Goal: Task Accomplishment & Management: Manage account settings

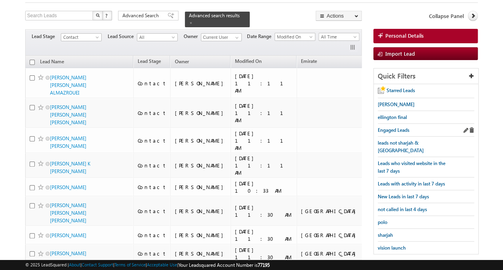
scroll to position [51, 0]
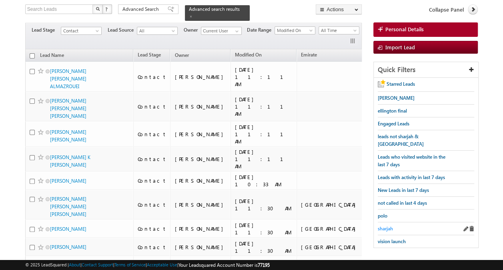
click at [387, 225] on link "sharjah" at bounding box center [385, 229] width 15 height 8
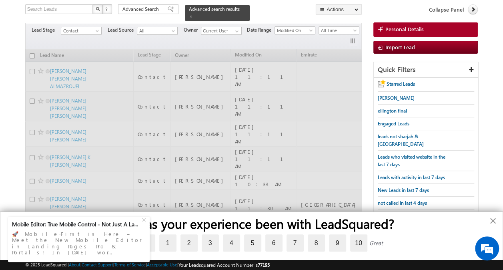
click at [493, 220] on button "×" at bounding box center [493, 220] width 8 height 13
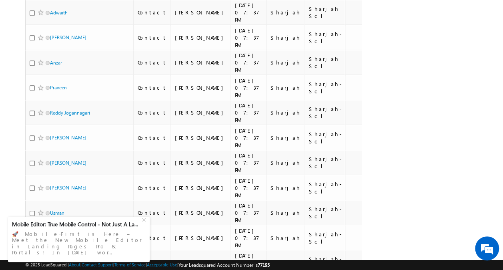
scroll to position [4866, 0]
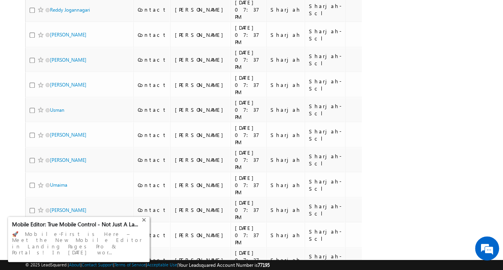
click at [146, 223] on div "+" at bounding box center [145, 219] width 10 height 10
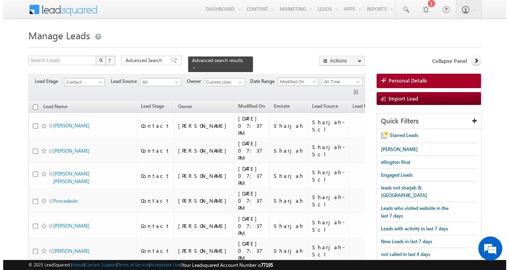
scroll to position [0, 0]
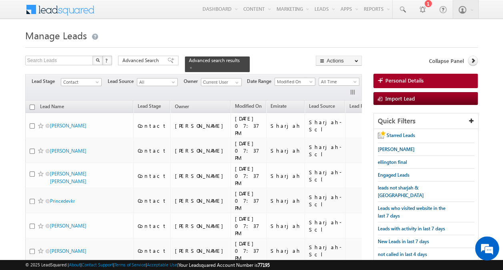
click at [32, 104] on input "checkbox" at bounding box center [32, 106] width 5 height 5
checkbox input "true"
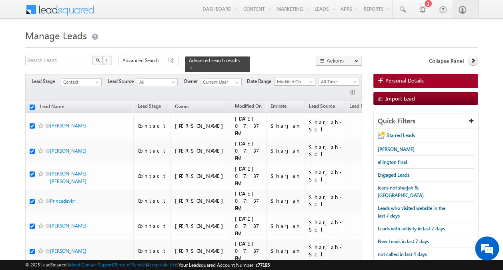
checkbox input "true"
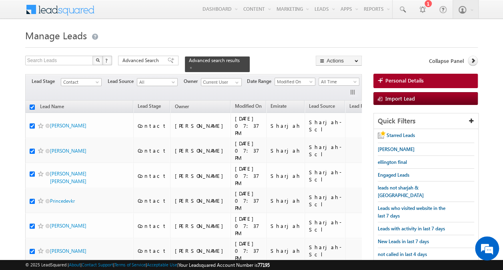
checkbox input "true"
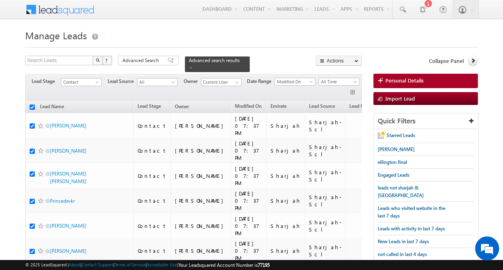
checkbox input "true"
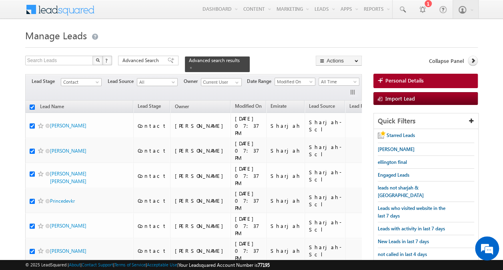
checkbox input "true"
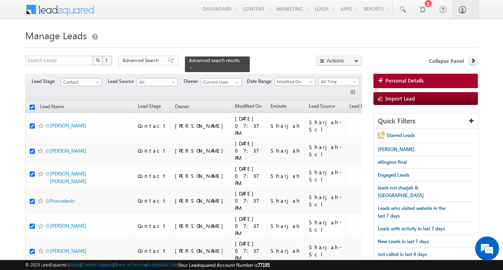
checkbox input "true"
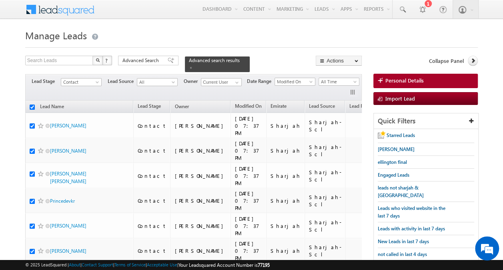
checkbox input "true"
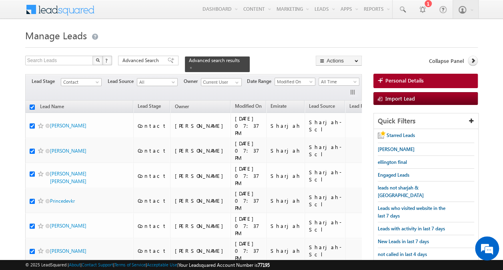
checkbox input "true"
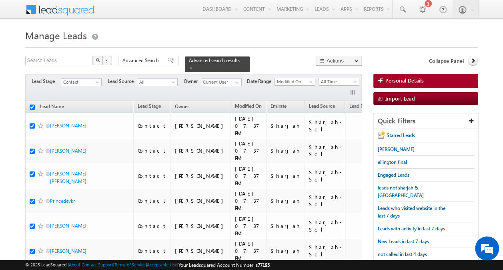
checkbox input "true"
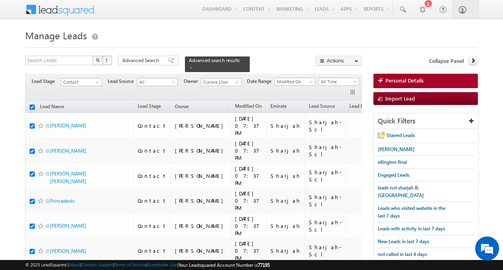
checkbox input "true"
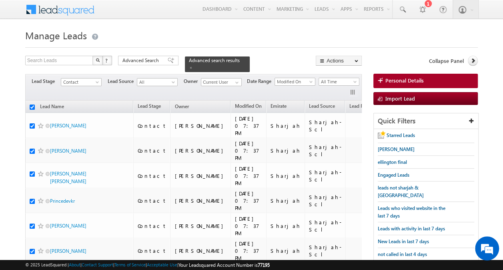
checkbox input "true"
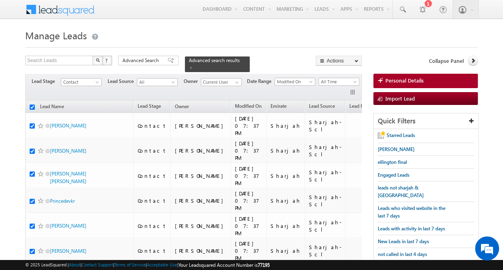
checkbox input "true"
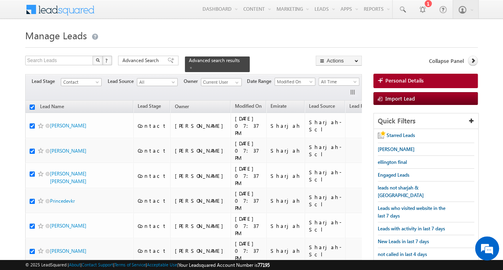
checkbox input "true"
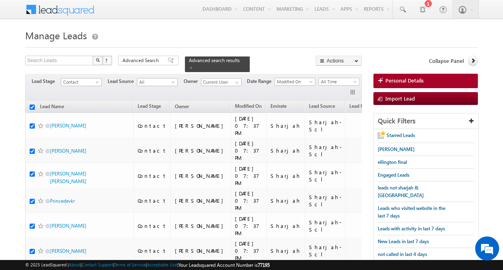
checkbox input "true"
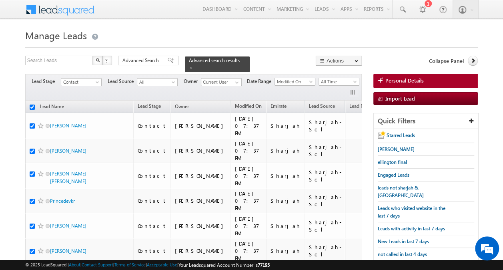
checkbox input "true"
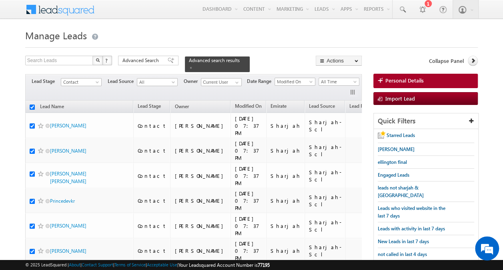
checkbox input "true"
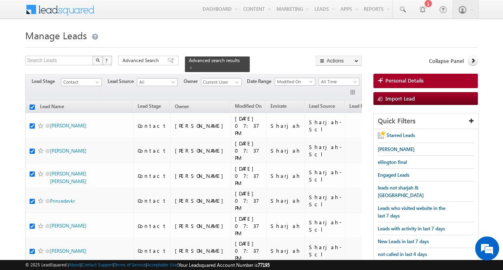
checkbox input "true"
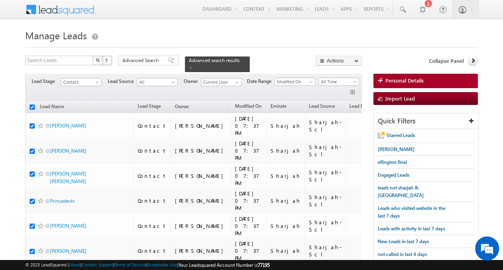
checkbox input "true"
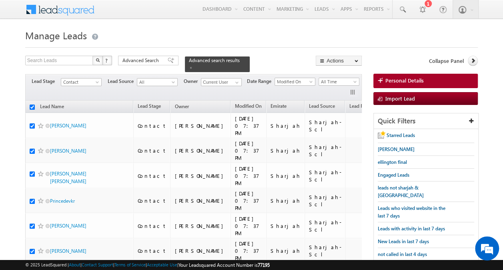
checkbox input "true"
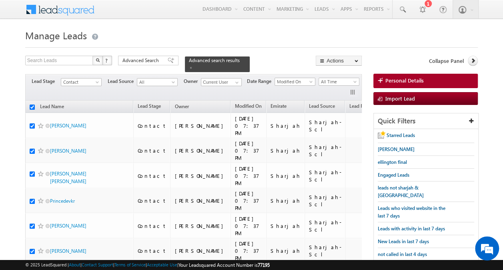
checkbox input "true"
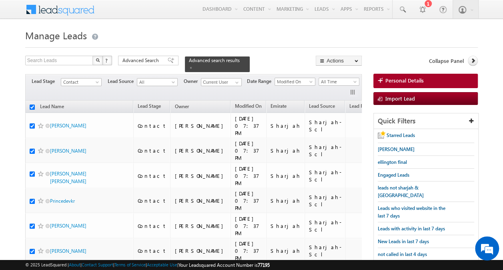
checkbox input "true"
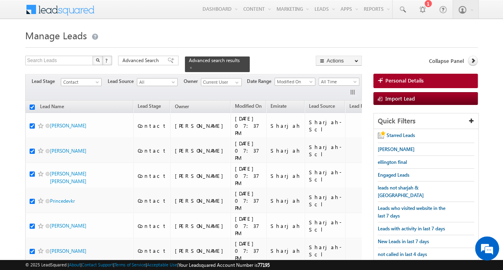
checkbox input "true"
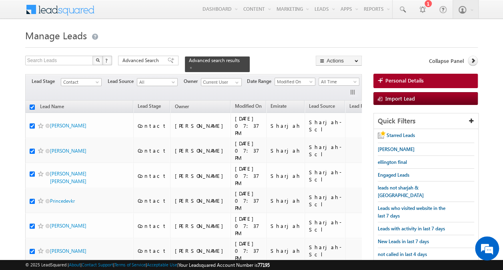
checkbox input "true"
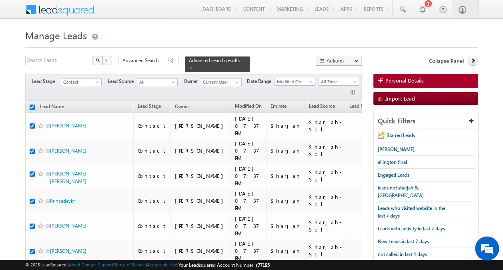
checkbox input "true"
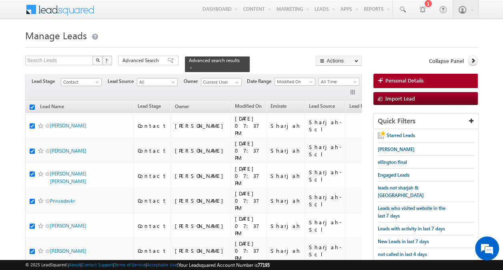
checkbox input "true"
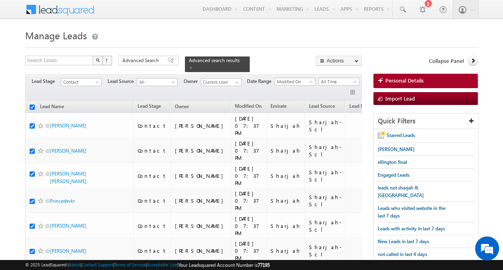
checkbox input "true"
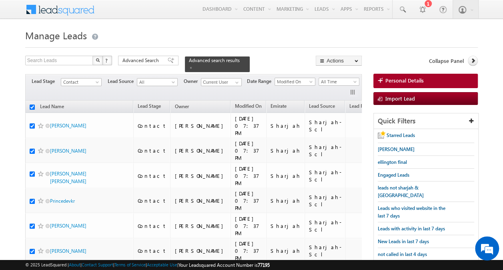
checkbox input "true"
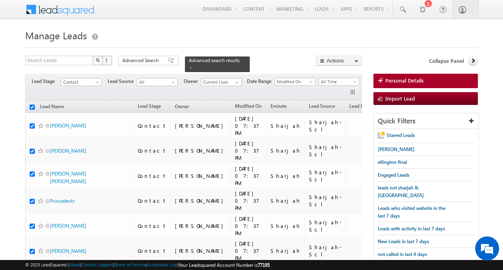
checkbox input "true"
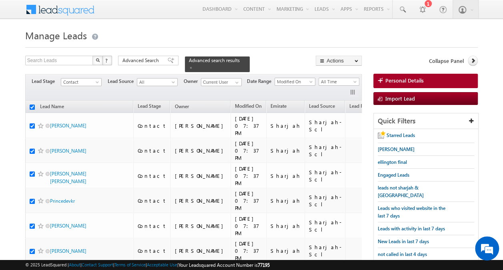
checkbox input "true"
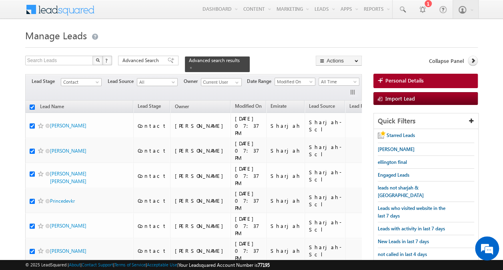
checkbox input "true"
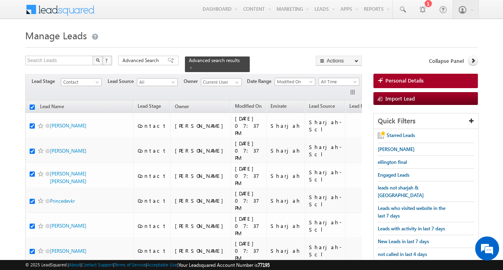
checkbox input "true"
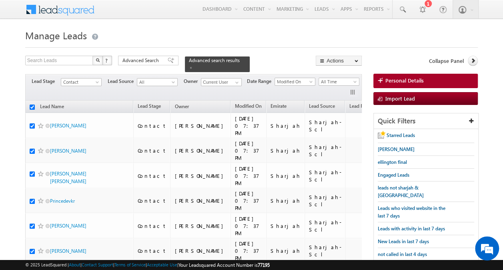
checkbox input "true"
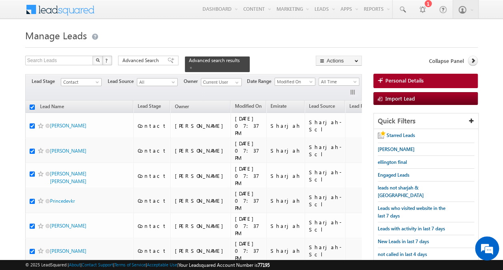
checkbox input "true"
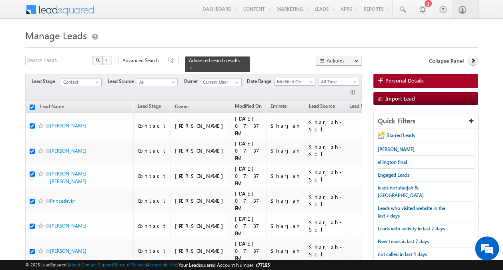
checkbox input "true"
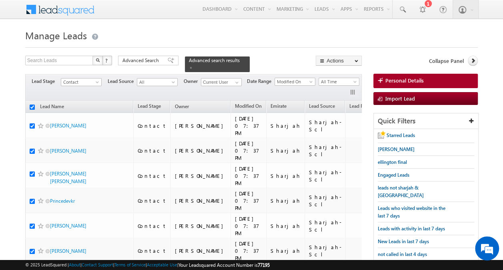
checkbox input "true"
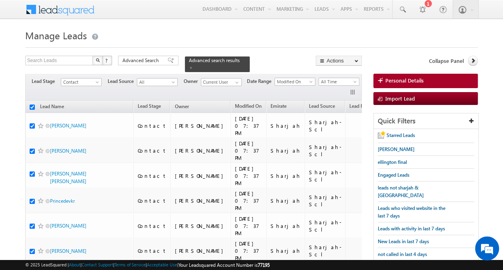
checkbox input "true"
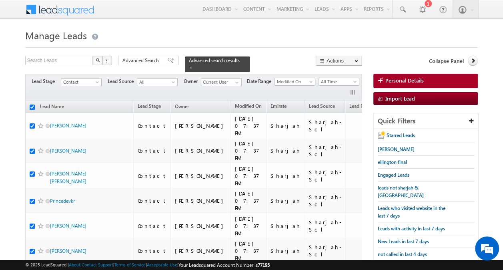
checkbox input "true"
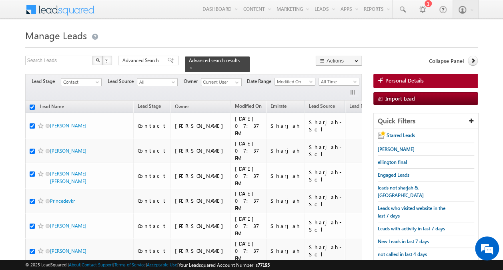
checkbox input "true"
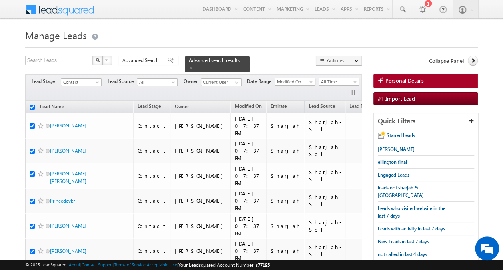
checkbox input "true"
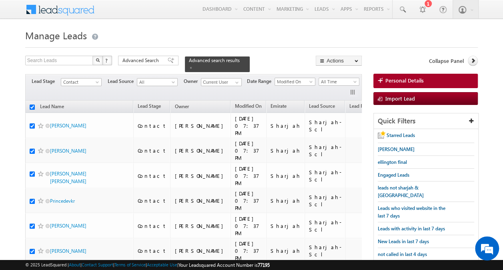
checkbox input "true"
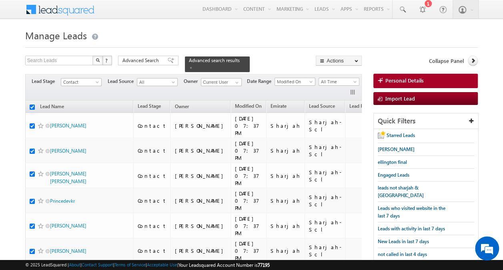
checkbox input "true"
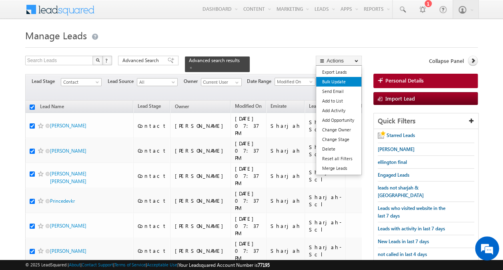
click at [336, 80] on link "Bulk Update" at bounding box center [338, 82] width 45 height 10
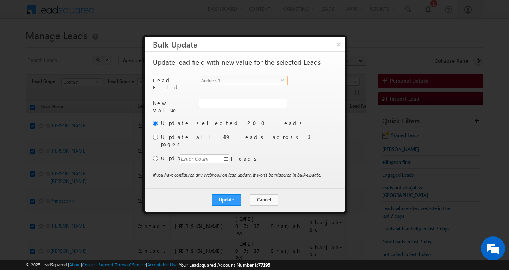
click at [250, 80] on span "Address 1" at bounding box center [240, 80] width 81 height 9
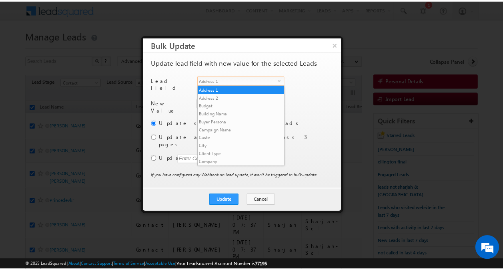
scroll to position [305, 0]
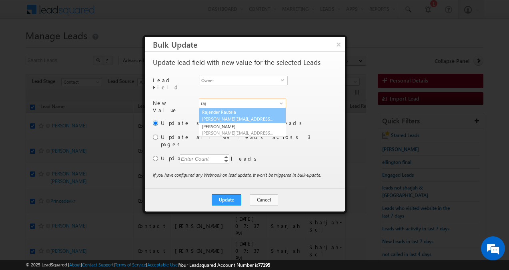
click at [230, 110] on link "[PERSON_NAME] [PERSON_NAME][EMAIL_ADDRESS][DOMAIN_NAME]" at bounding box center [242, 115] width 87 height 15
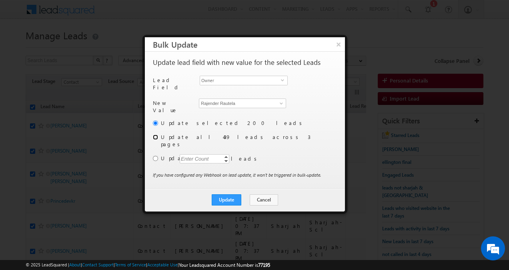
click at [155, 134] on input "radio" at bounding box center [155, 136] width 5 height 5
click at [229, 194] on button "Update" at bounding box center [227, 199] width 30 height 11
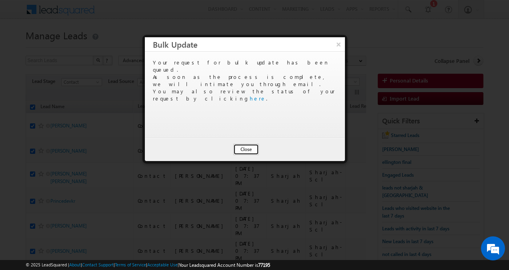
click at [248, 149] on button "Close" at bounding box center [246, 149] width 26 height 11
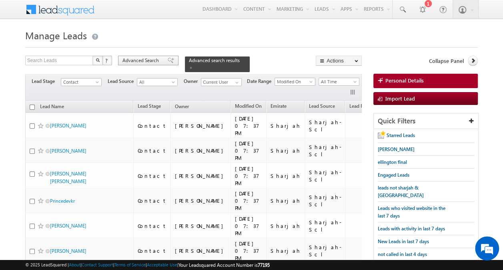
click at [168, 62] on span at bounding box center [171, 61] width 6 height 6
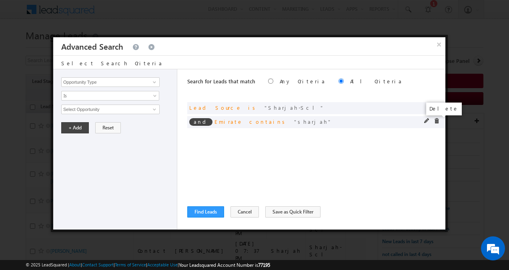
click at [437, 121] on span at bounding box center [437, 121] width 6 height 6
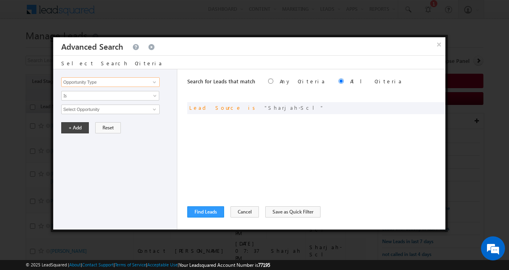
click at [133, 82] on input "Opportunity Type" at bounding box center [110, 82] width 98 height 10
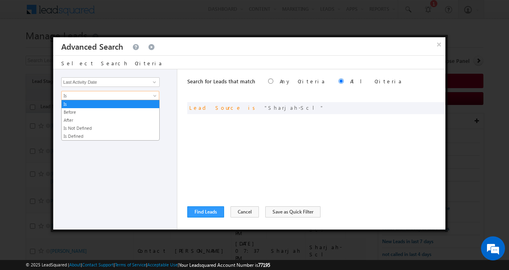
click at [119, 94] on span "Is" at bounding box center [105, 95] width 87 height 7
click at [101, 109] on link "Before" at bounding box center [111, 111] width 98 height 7
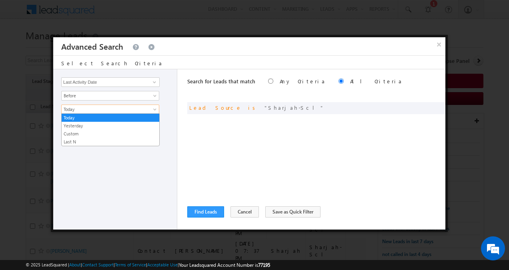
click at [91, 109] on span "Today" at bounding box center [105, 109] width 87 height 7
click at [81, 139] on link "Last N" at bounding box center [111, 141] width 98 height 7
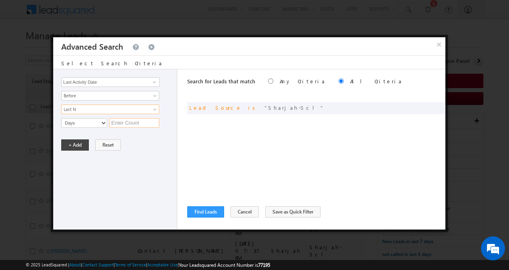
click at [120, 124] on input "text" at bounding box center [134, 123] width 50 height 10
click at [82, 140] on button "+ Add" at bounding box center [75, 144] width 28 height 11
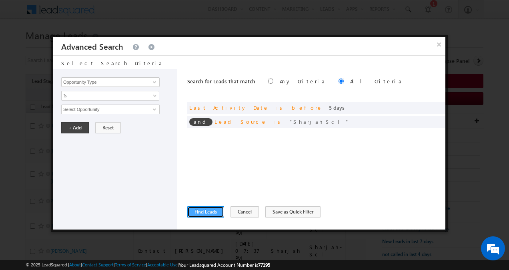
click at [207, 214] on button "Find Leads" at bounding box center [205, 211] width 37 height 11
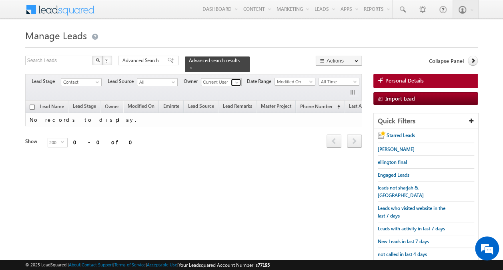
click at [237, 79] on span at bounding box center [237, 82] width 6 height 6
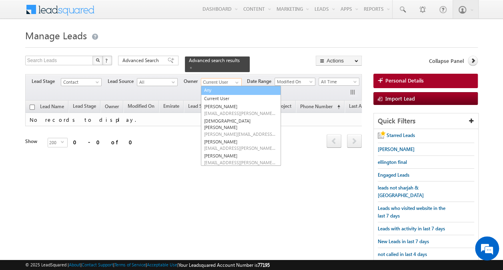
click at [221, 86] on link "Any" at bounding box center [241, 90] width 80 height 9
type input "Any"
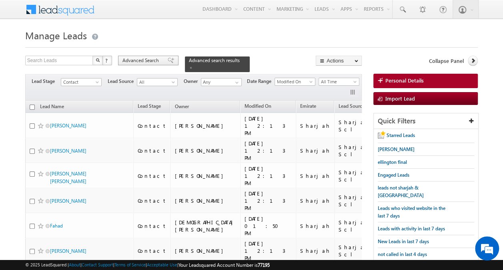
click at [142, 60] on span "Advanced Search" at bounding box center [141, 60] width 39 height 7
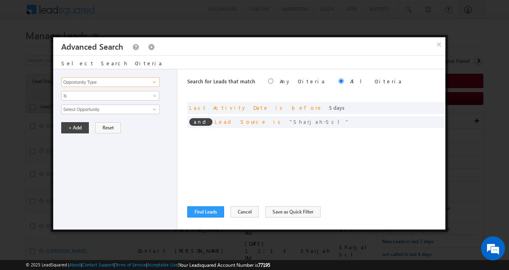
click at [128, 85] on input "Opportunity Type" at bounding box center [110, 82] width 98 height 10
type input "Owner"
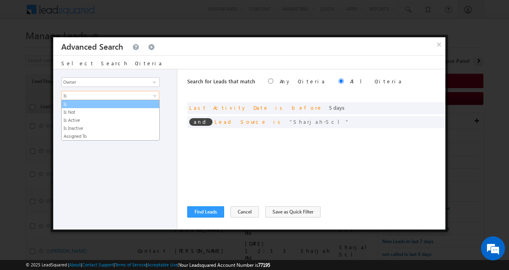
drag, startPoint x: 116, startPoint y: 92, endPoint x: 94, endPoint y: 108, distance: 26.9
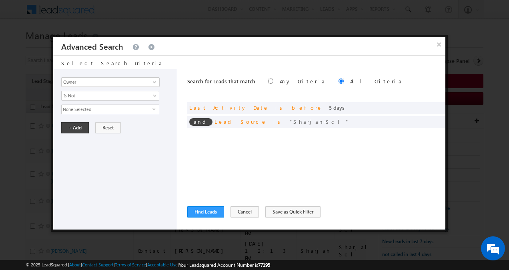
click at [94, 108] on span "None Selected" at bounding box center [107, 109] width 91 height 9
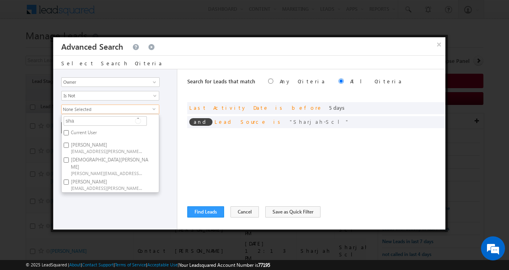
type input "shak"
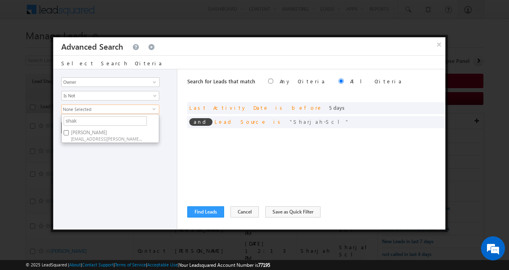
click at [83, 135] on span "[PERSON_NAME][EMAIL_ADDRESS][PERSON_NAME][DOMAIN_NAME]" at bounding box center [107, 138] width 72 height 6
click at [69, 135] on input "[PERSON_NAME] [PERSON_NAME][EMAIL_ADDRESS][PERSON_NAME][DOMAIN_NAME]" at bounding box center [66, 132] width 5 height 5
checkbox input "true"
drag, startPoint x: 95, startPoint y: 151, endPoint x: 79, endPoint y: 149, distance: 16.1
click at [79, 149] on div "Opportunity Type Lead Activity Task Sales Group Prospect Id Address 1 Address 2…" at bounding box center [115, 149] width 124 height 160
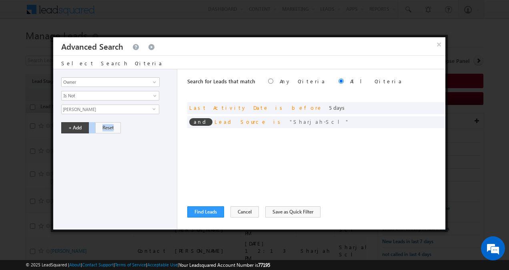
click at [79, 149] on div "Opportunity Type Lead Activity Task Sales Group Prospect Id Address 1 Address 2…" at bounding box center [115, 149] width 124 height 160
click at [75, 128] on button "+ Add" at bounding box center [75, 127] width 28 height 11
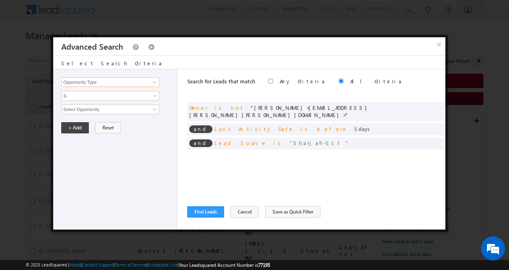
click at [95, 80] on input "Opportunity Type" at bounding box center [110, 82] width 98 height 10
type input "Modified On"
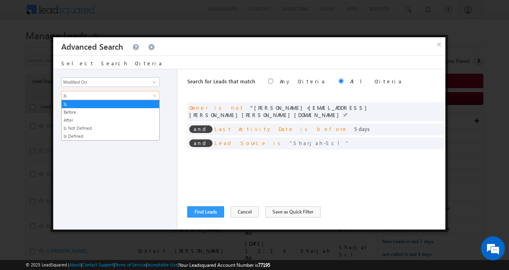
click at [90, 94] on span "Is" at bounding box center [105, 95] width 87 height 7
click at [81, 109] on link "Before" at bounding box center [111, 111] width 98 height 7
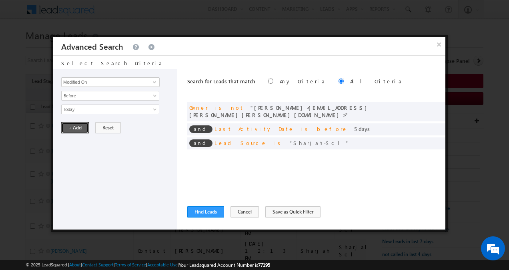
click at [72, 126] on button "+ Add" at bounding box center [75, 127] width 28 height 11
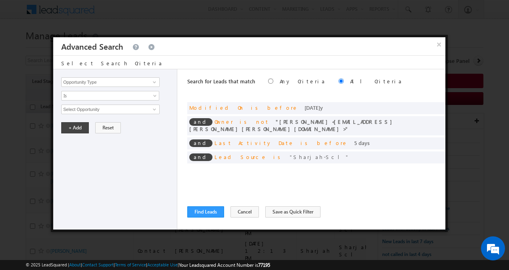
click at [217, 181] on div "Search for Leads that match Any Criteria All Criteria Note that the current tri…" at bounding box center [316, 149] width 258 height 160
click at [215, 211] on button "Find Leads" at bounding box center [205, 211] width 37 height 11
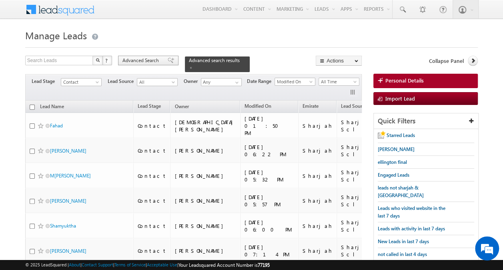
click at [151, 60] on span "Advanced Search" at bounding box center [141, 60] width 39 height 7
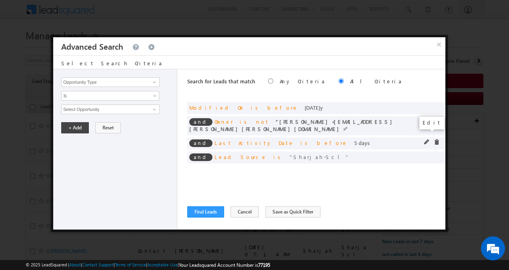
click at [427, 139] on span at bounding box center [427, 142] width 6 height 6
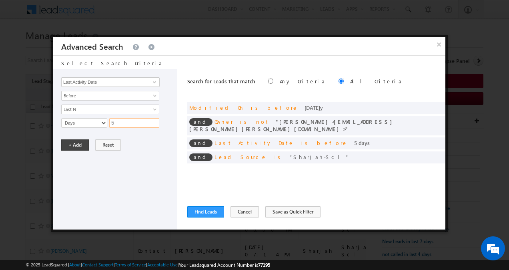
click at [138, 118] on input "5" at bounding box center [134, 123] width 50 height 10
type input "4"
click at [82, 143] on button "+ Add" at bounding box center [75, 144] width 28 height 11
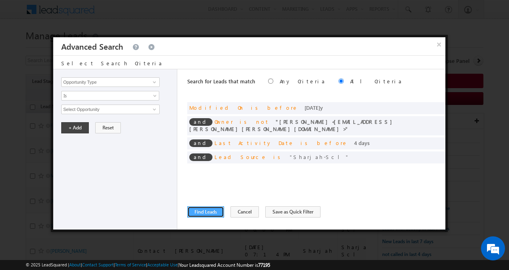
click at [203, 210] on button "Find Leads" at bounding box center [205, 211] width 37 height 11
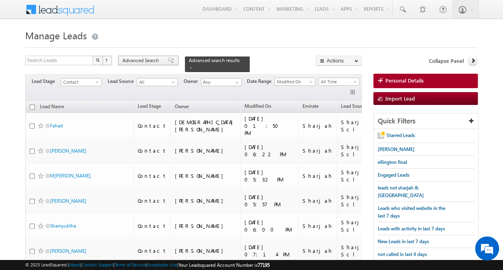
click at [153, 59] on span "Advanced Search" at bounding box center [141, 60] width 39 height 7
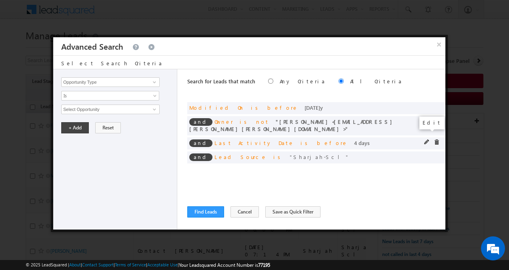
click at [428, 139] on span at bounding box center [427, 142] width 6 height 6
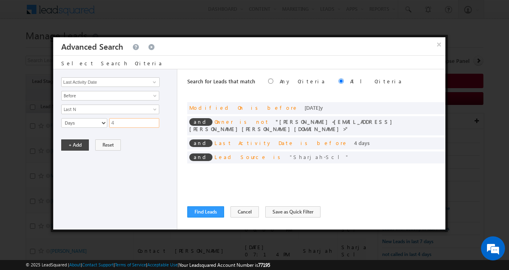
click at [147, 120] on input "4" at bounding box center [134, 123] width 50 height 10
type input "3"
click at [82, 142] on button "+ Add" at bounding box center [75, 144] width 28 height 11
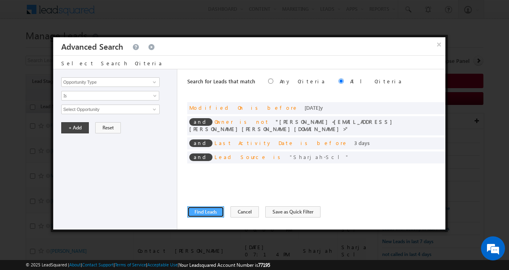
click at [202, 208] on button "Find Leads" at bounding box center [205, 211] width 37 height 11
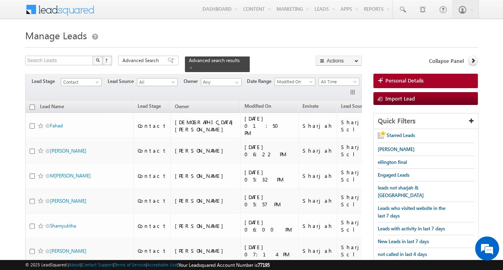
click at [385, 34] on h1 "Manage Leads" at bounding box center [251, 35] width 453 height 16
click at [150, 63] on span "Advanced Search" at bounding box center [141, 60] width 39 height 7
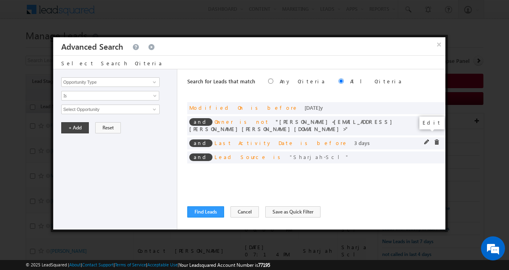
click at [428, 139] on span at bounding box center [427, 142] width 6 height 6
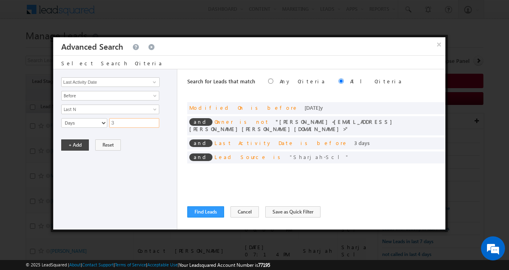
click at [133, 122] on input "3" at bounding box center [134, 123] width 50 height 10
type input "2"
click at [79, 144] on button "+ Add" at bounding box center [75, 144] width 28 height 11
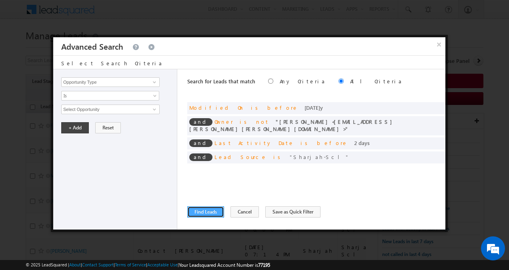
click at [208, 213] on button "Find Leads" at bounding box center [205, 211] width 37 height 11
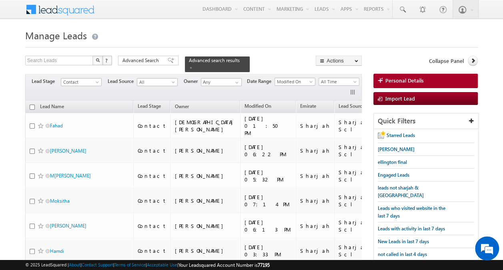
click at [32, 104] on input "checkbox" at bounding box center [32, 106] width 5 height 5
checkbox input "true"
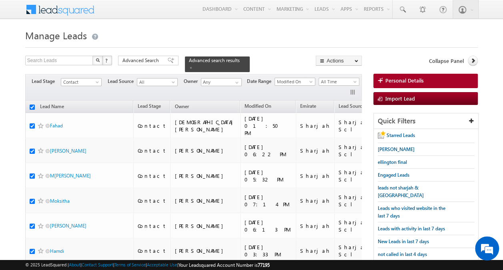
checkbox input "true"
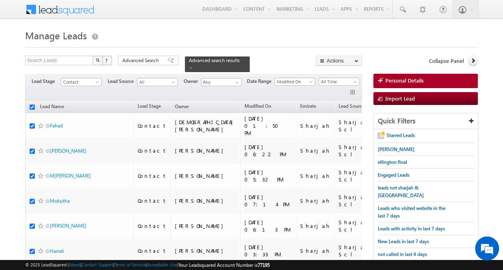
checkbox input "true"
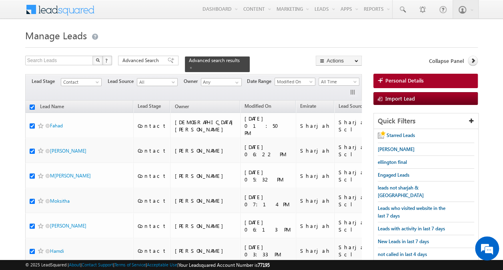
checkbox input "true"
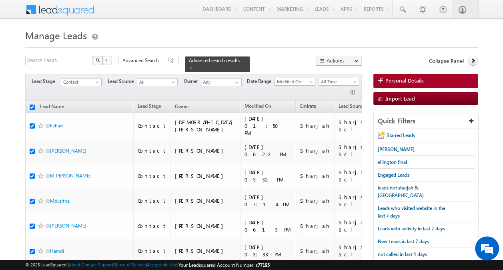
checkbox input "true"
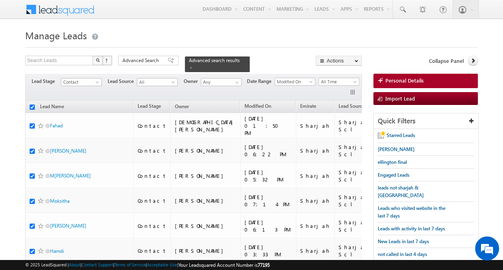
checkbox input "true"
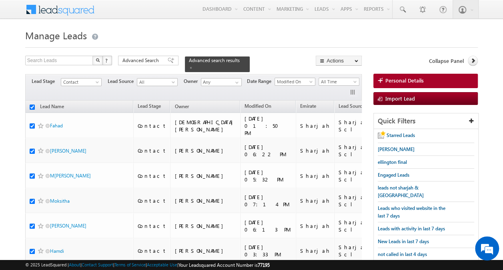
checkbox input "true"
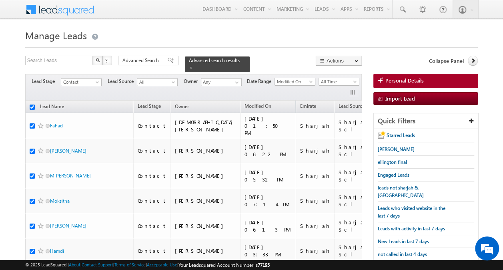
checkbox input "true"
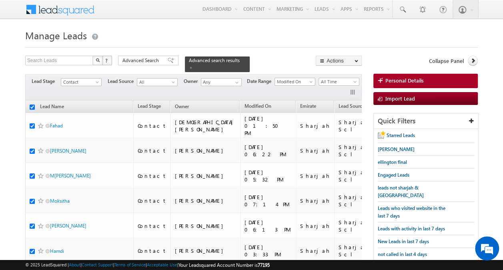
checkbox input "true"
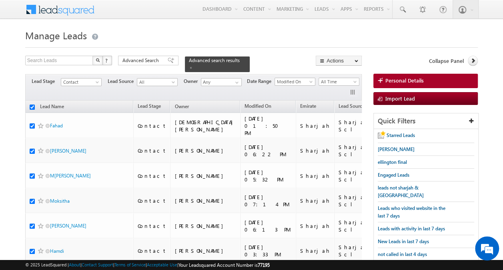
checkbox input "true"
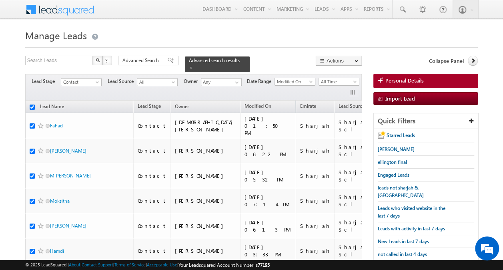
checkbox input "true"
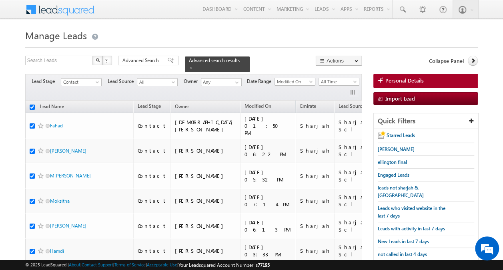
checkbox input "true"
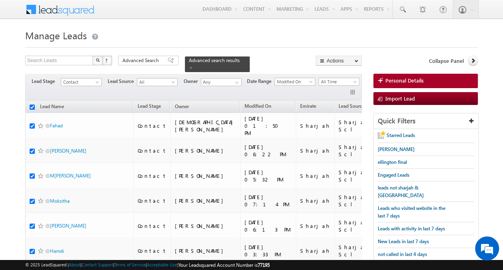
checkbox input "true"
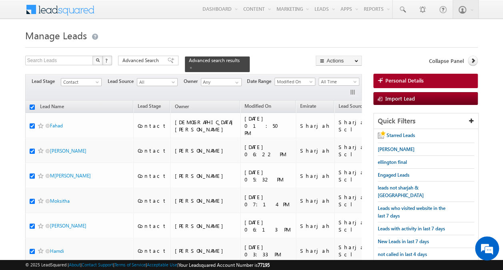
checkbox input "true"
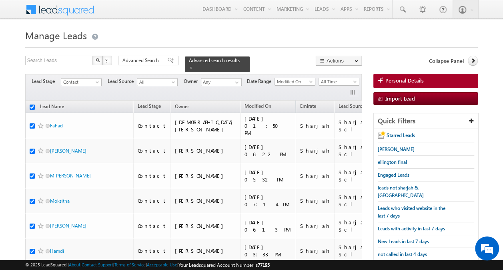
checkbox input "true"
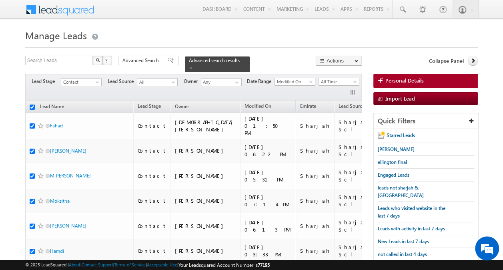
checkbox input "true"
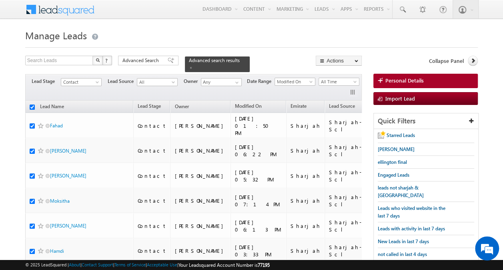
checkbox input "true"
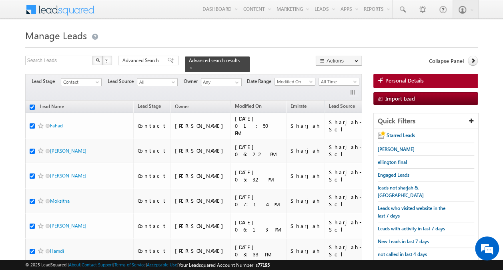
checkbox input "true"
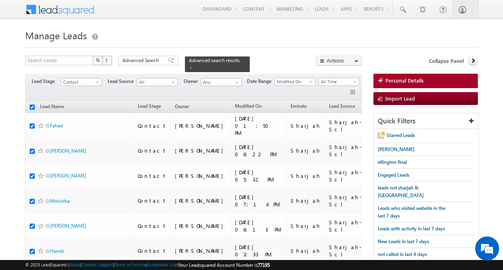
checkbox input "true"
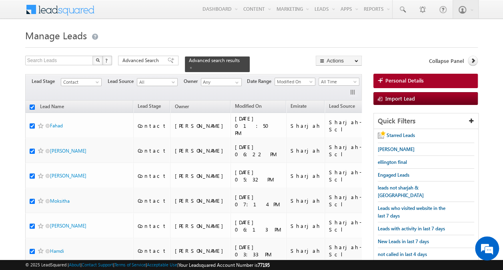
checkbox input "true"
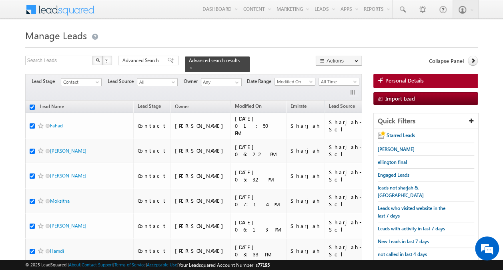
checkbox input "true"
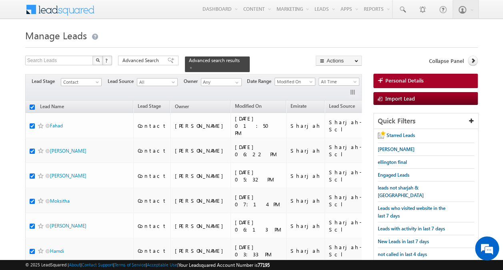
checkbox input "true"
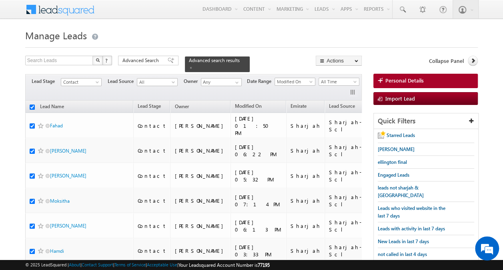
checkbox input "true"
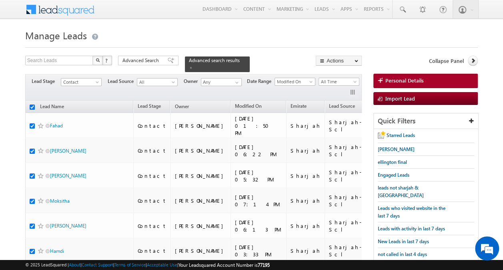
checkbox input "true"
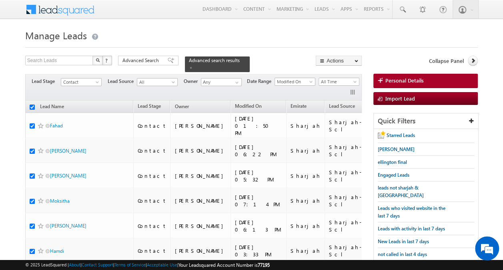
checkbox input "true"
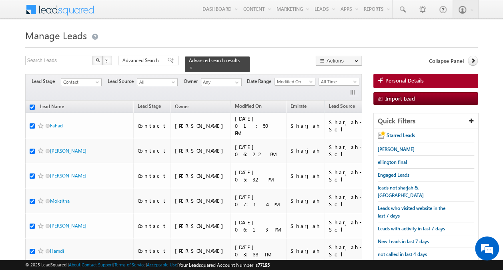
checkbox input "true"
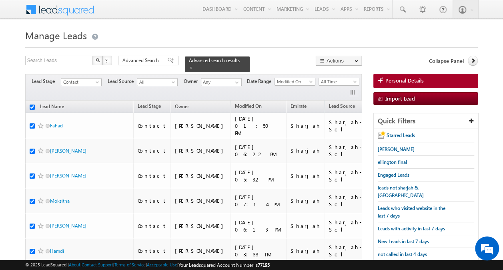
checkbox input "true"
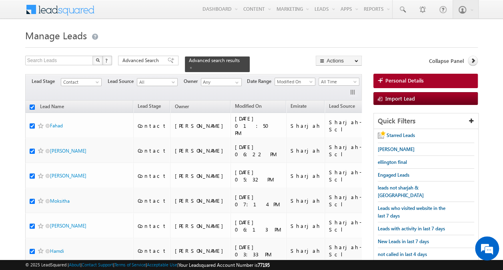
checkbox input "true"
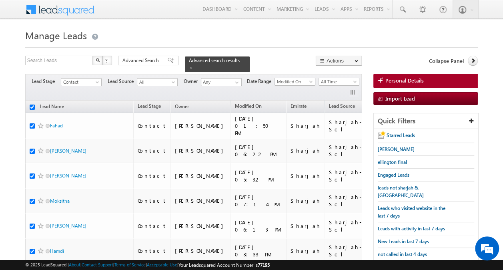
checkbox input "true"
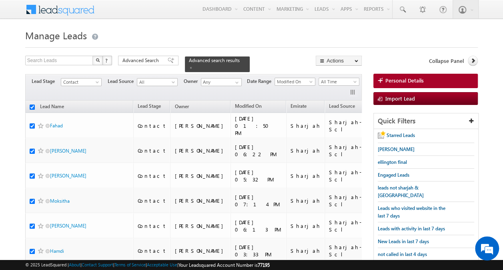
checkbox input "true"
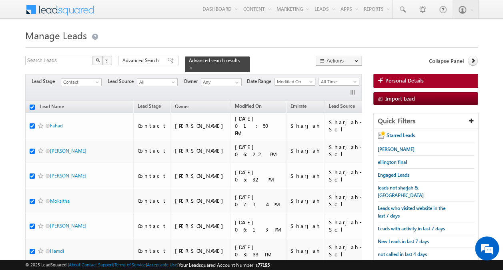
checkbox input "true"
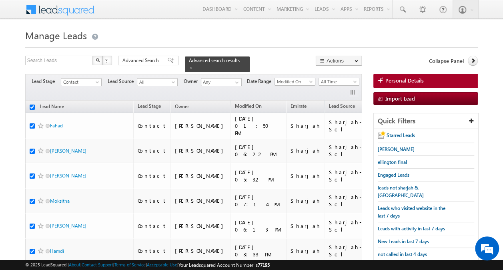
checkbox input "true"
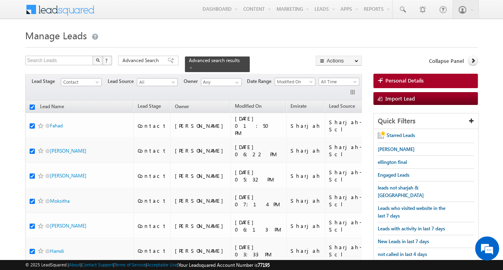
checkbox input "true"
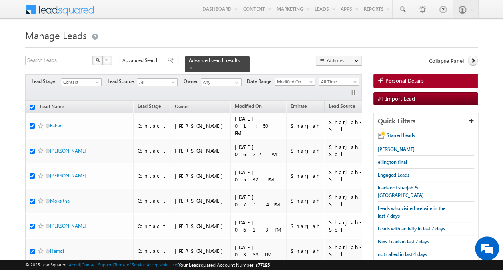
checkbox input "true"
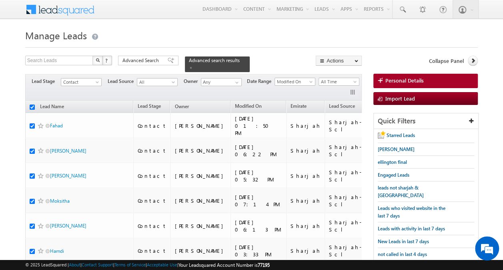
checkbox input "true"
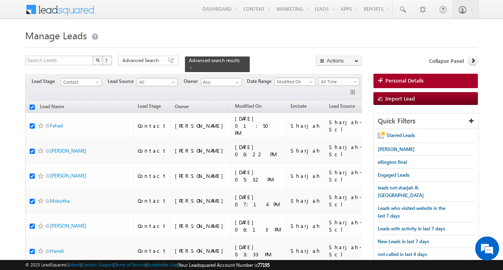
checkbox input "true"
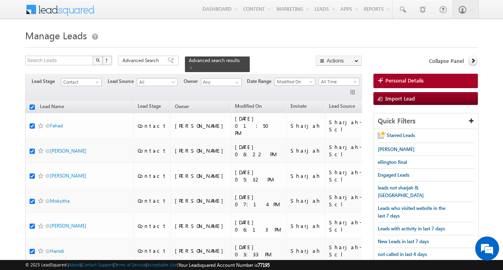
checkbox input "true"
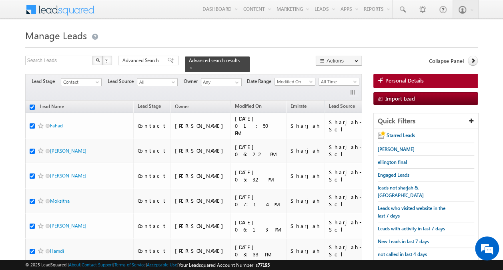
checkbox input "true"
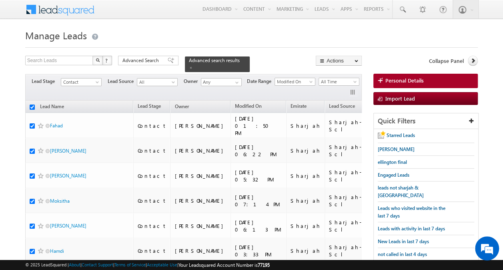
checkbox input "true"
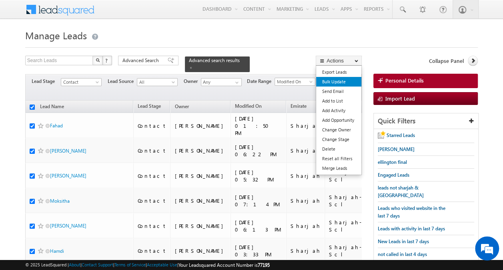
click at [336, 81] on link "Bulk Update" at bounding box center [338, 82] width 45 height 10
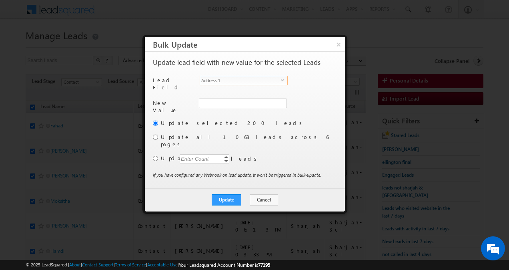
click at [256, 80] on span "Address 1" at bounding box center [240, 80] width 81 height 9
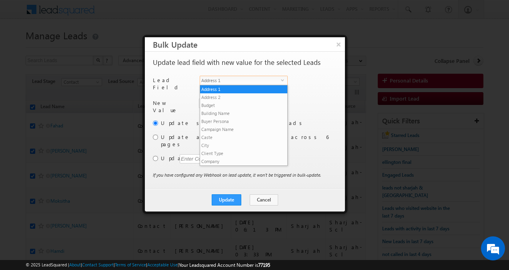
scroll to position [305, 0]
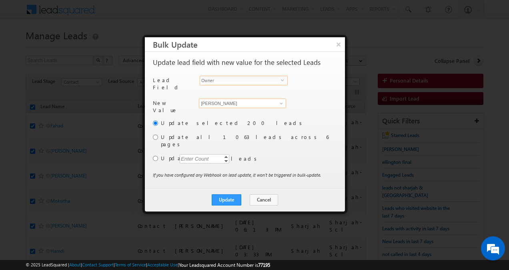
click at [234, 98] on input "[PERSON_NAME]" at bounding box center [242, 103] width 87 height 10
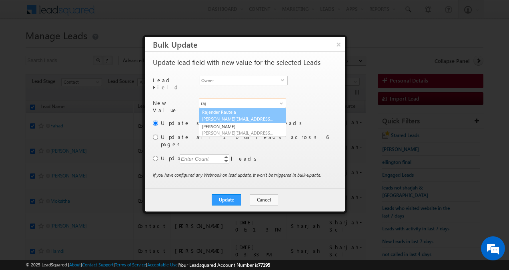
click at [226, 110] on link "[PERSON_NAME] [PERSON_NAME][EMAIL_ADDRESS][DOMAIN_NAME]" at bounding box center [242, 115] width 87 height 15
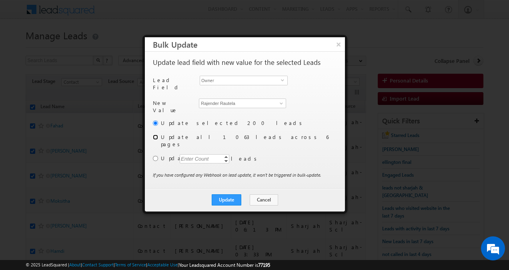
click at [156, 135] on input "radio" at bounding box center [155, 136] width 5 height 5
click at [225, 194] on button "Update" at bounding box center [227, 199] width 30 height 11
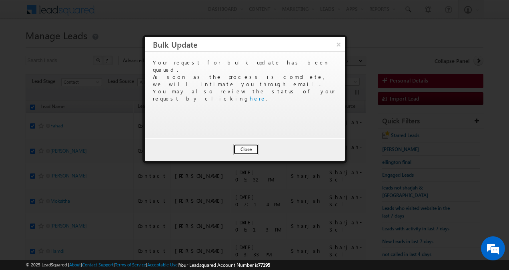
click at [246, 149] on button "Close" at bounding box center [246, 149] width 26 height 11
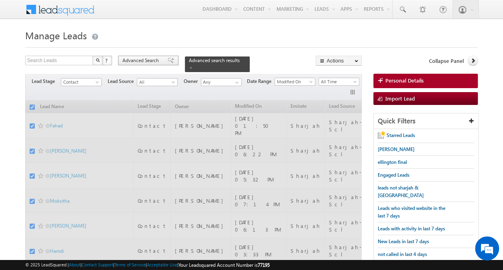
click at [147, 62] on span "Advanced Search" at bounding box center [141, 60] width 39 height 7
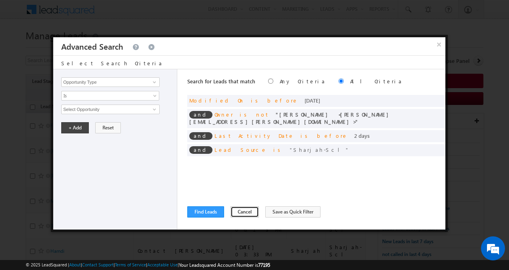
click at [246, 212] on button "Cancel" at bounding box center [245, 211] width 28 height 11
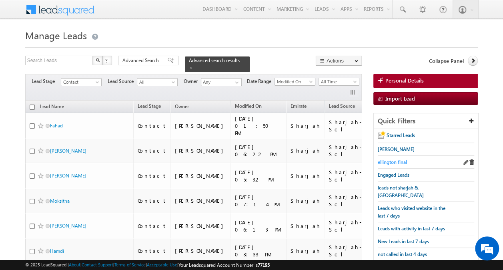
click at [393, 161] on span "ellington final" at bounding box center [392, 162] width 29 height 6
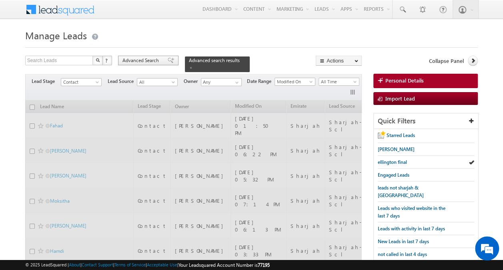
click at [147, 62] on span "Advanced Search" at bounding box center [141, 60] width 39 height 7
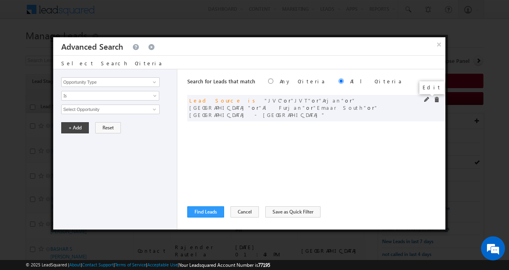
click at [425, 99] on span at bounding box center [427, 100] width 6 height 6
click at [118, 109] on span "7 selected" at bounding box center [107, 109] width 91 height 9
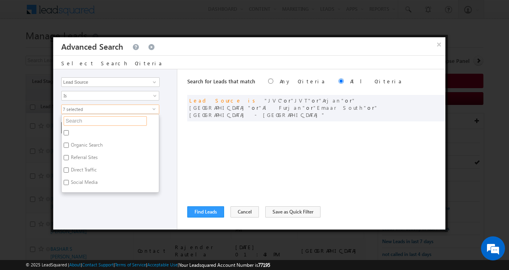
click at [76, 120] on input "text" at bounding box center [105, 121] width 83 height 10
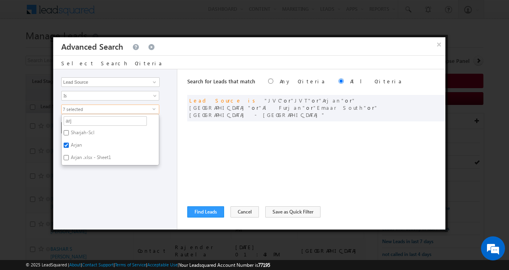
click at [65, 143] on input "Arjan" at bounding box center [66, 144] width 5 height 5
click at [165, 129] on div "+ Add Reset" at bounding box center [117, 127] width 112 height 11
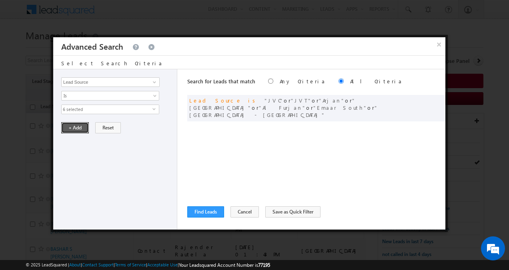
click at [84, 126] on button "+ Add" at bounding box center [75, 127] width 28 height 11
click at [426, 99] on span at bounding box center [427, 100] width 6 height 6
click at [105, 109] on span "6 selected" at bounding box center [107, 109] width 91 height 9
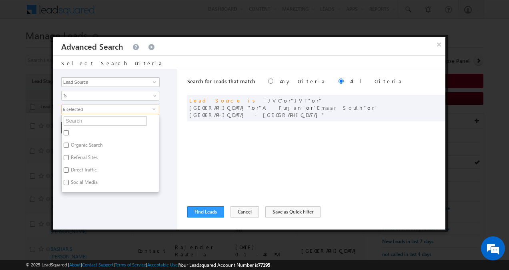
click at [169, 124] on div "+ Add Reset" at bounding box center [117, 127] width 112 height 11
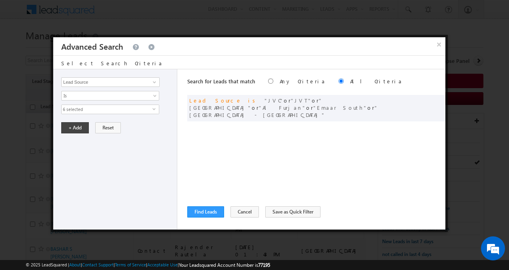
click at [144, 110] on span "6 selected" at bounding box center [107, 109] width 91 height 9
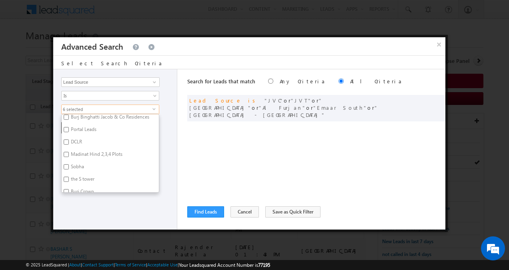
scroll to position [757, 0]
click at [94, 149] on label "Madinat Hind 2,3,4 Plots" at bounding box center [96, 155] width 69 height 12
click at [69, 152] on input "Madinat Hind 2,3,4 Plots" at bounding box center [66, 154] width 5 height 5
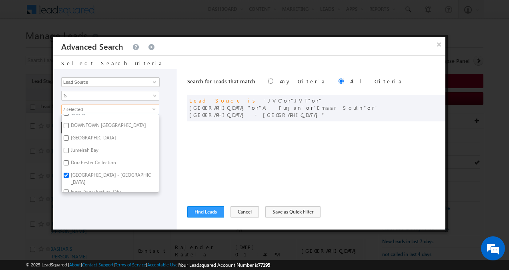
scroll to position [646, 0]
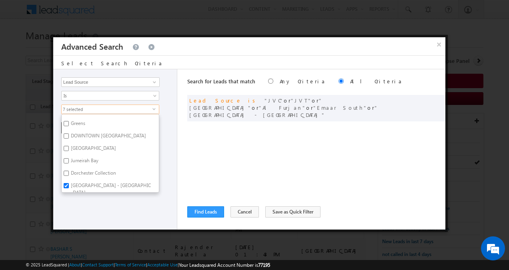
click at [89, 131] on label "DOWNTOWN [GEOGRAPHIC_DATA]" at bounding box center [108, 137] width 92 height 12
click at [69, 133] on input "DOWNTOWN [GEOGRAPHIC_DATA]" at bounding box center [66, 135] width 5 height 5
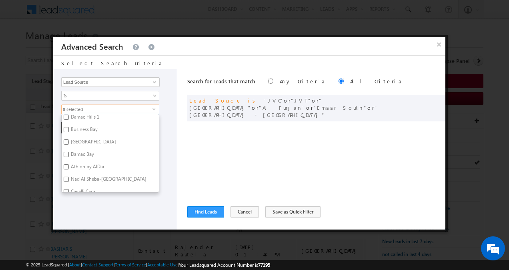
click at [84, 149] on label "Damac Bay" at bounding box center [82, 155] width 40 height 12
click at [69, 152] on input "Damac Bay" at bounding box center [66, 154] width 5 height 5
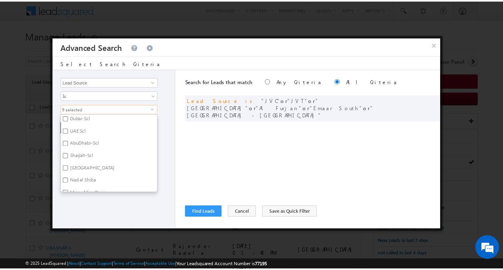
scroll to position [126, 0]
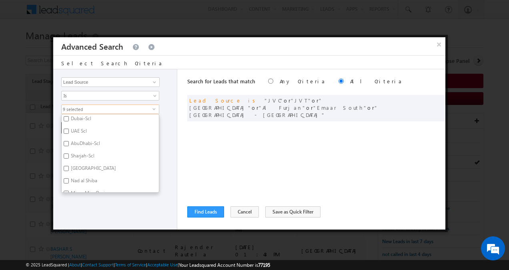
click at [162, 142] on div "Opportunity Type Lead Activity Task Sales Group Prospect Id Address 1 Address 2…" at bounding box center [115, 149] width 124 height 160
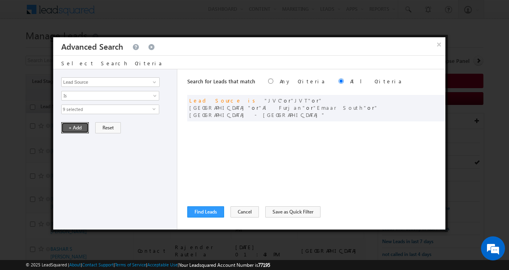
click at [75, 127] on button "+ Add" at bounding box center [75, 127] width 28 height 11
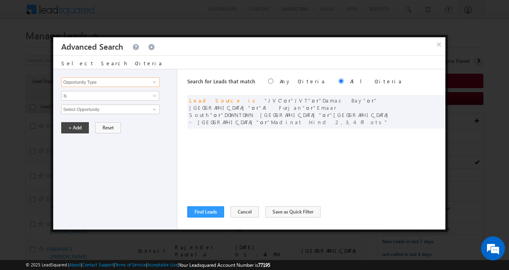
click at [113, 82] on input "Opportunity Type" at bounding box center [110, 82] width 98 height 10
click at [99, 97] on span "Is" at bounding box center [105, 95] width 87 height 7
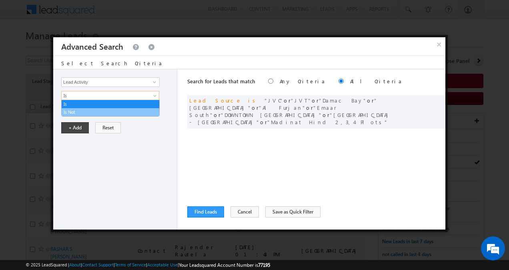
click at [83, 111] on link "Is Not" at bounding box center [111, 111] width 98 height 7
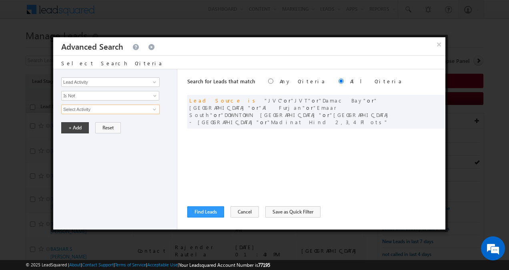
click at [80, 109] on input "Select Activity" at bounding box center [110, 109] width 98 height 10
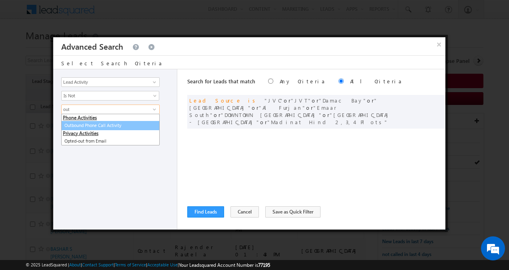
click at [82, 123] on link "Outbound Phone Call Activity" at bounding box center [110, 125] width 98 height 9
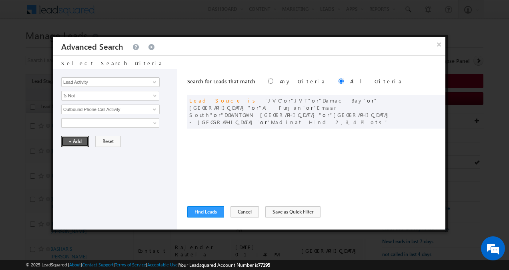
click at [76, 142] on button "+ Add" at bounding box center [75, 141] width 28 height 11
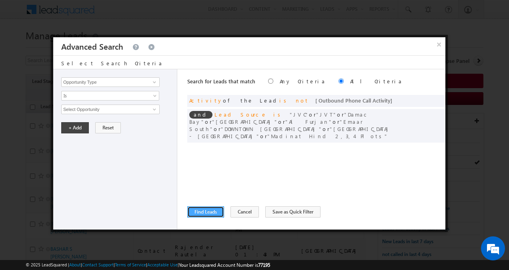
click at [203, 214] on button "Find Leads" at bounding box center [205, 211] width 37 height 11
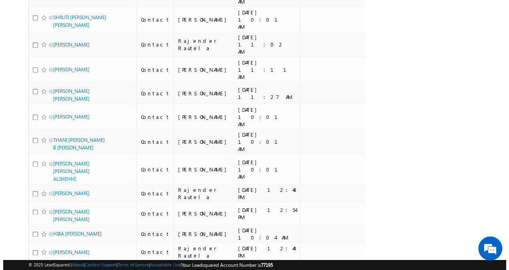
scroll to position [0, 0]
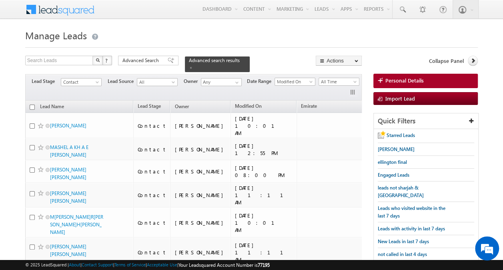
click at [31, 104] on input "checkbox" at bounding box center [32, 106] width 5 height 5
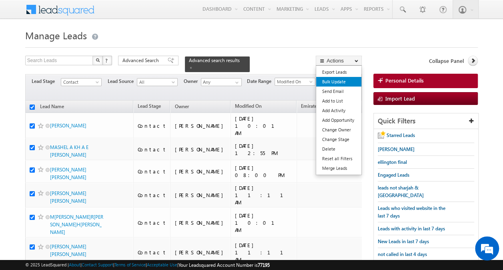
click at [334, 78] on link "Bulk Update" at bounding box center [338, 82] width 45 height 10
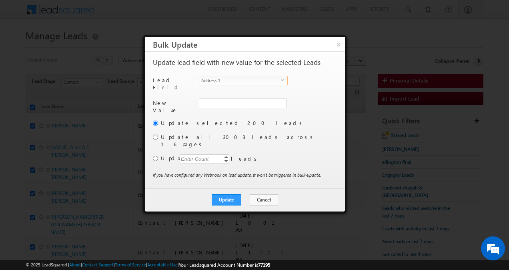
click at [245, 80] on span "Address 1" at bounding box center [240, 80] width 81 height 9
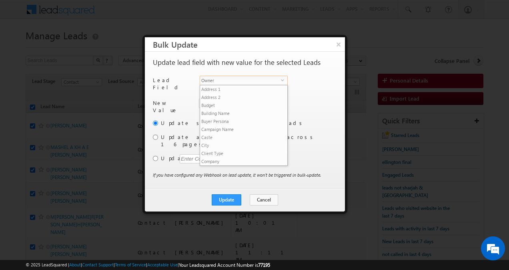
scroll to position [305, 0]
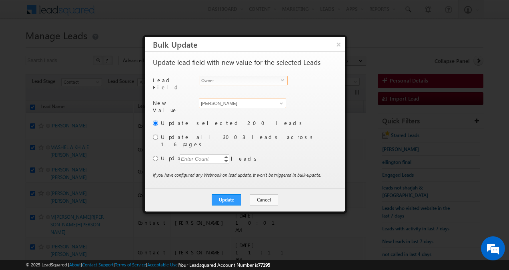
click at [212, 100] on input "[PERSON_NAME]" at bounding box center [242, 103] width 87 height 10
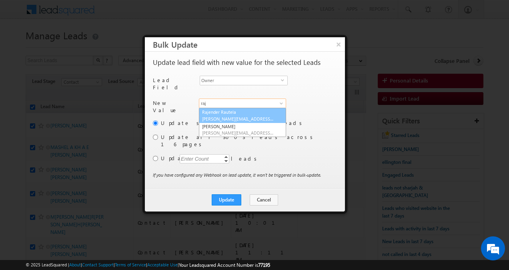
click at [217, 116] on span "[PERSON_NAME][EMAIL_ADDRESS][DOMAIN_NAME]" at bounding box center [238, 119] width 72 height 6
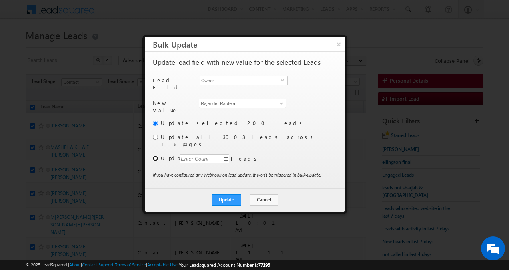
click at [155, 156] on input "radio" at bounding box center [155, 158] width 5 height 5
click at [188, 154] on div "Enter Count" at bounding box center [195, 158] width 30 height 9
click at [225, 194] on button "Update" at bounding box center [227, 199] width 30 height 11
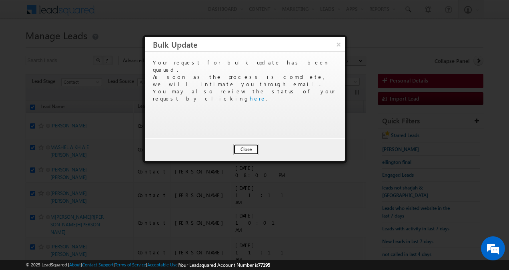
click at [247, 149] on button "Close" at bounding box center [246, 149] width 26 height 11
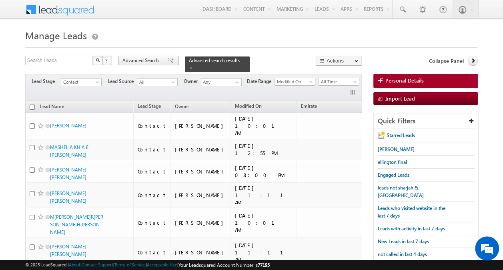
click at [148, 57] on span "Advanced Search" at bounding box center [141, 60] width 39 height 7
